Goal: Obtain resource: Obtain resource

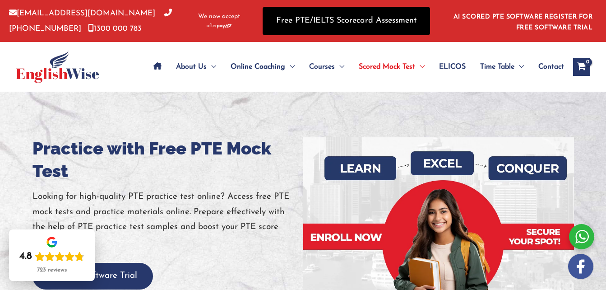
click at [378, 18] on link "Free PTE/IELTS Scorecard Assessment" at bounding box center [346, 21] width 167 height 28
